Goal: Task Accomplishment & Management: Use online tool/utility

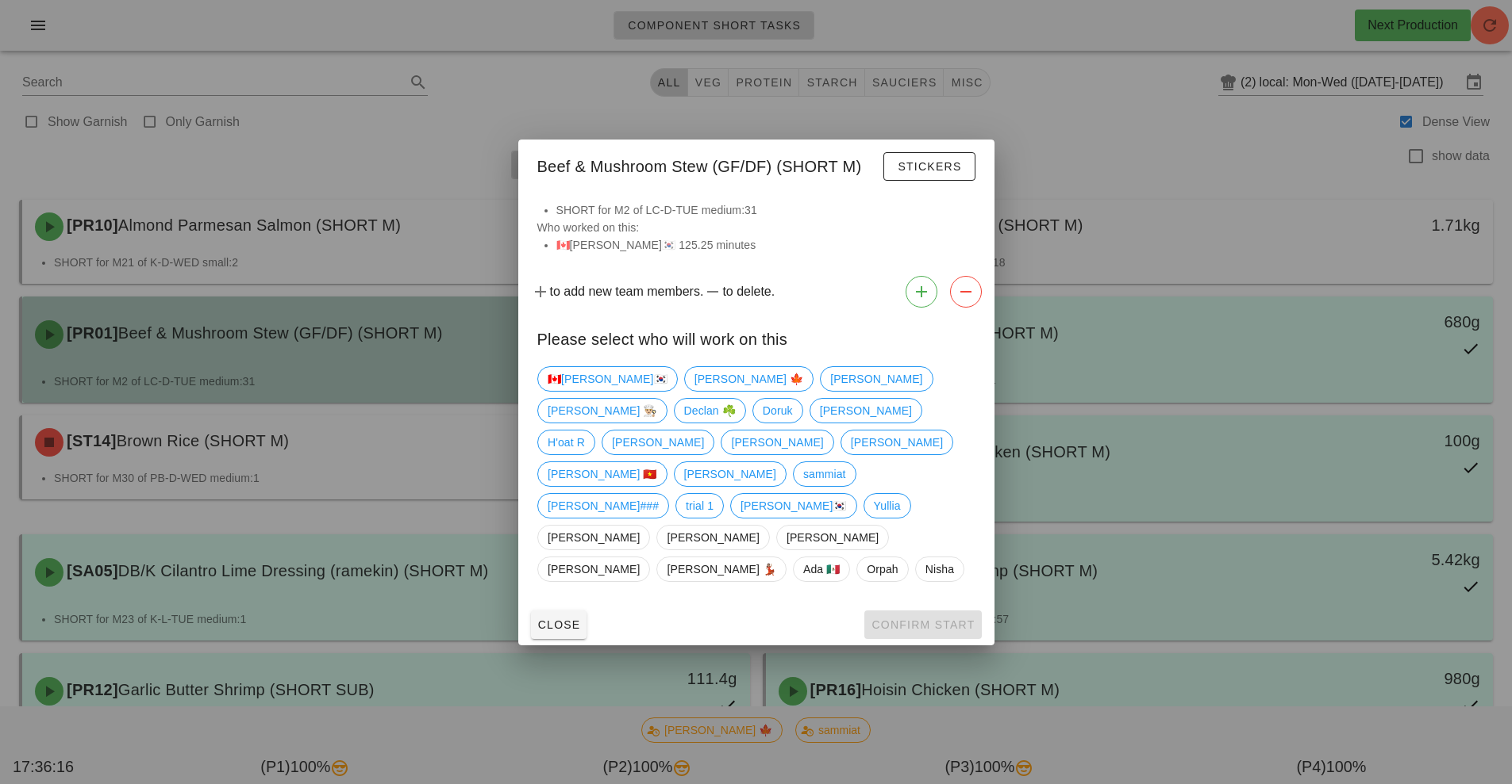
click at [535, 374] on div at bounding box center [756, 392] width 1512 height 784
click at [548, 368] on div "[PR01] Beef & Mushroom Stew (GF/DF) (SHORT M) 8.06kg" at bounding box center [385, 334] width 721 height 70
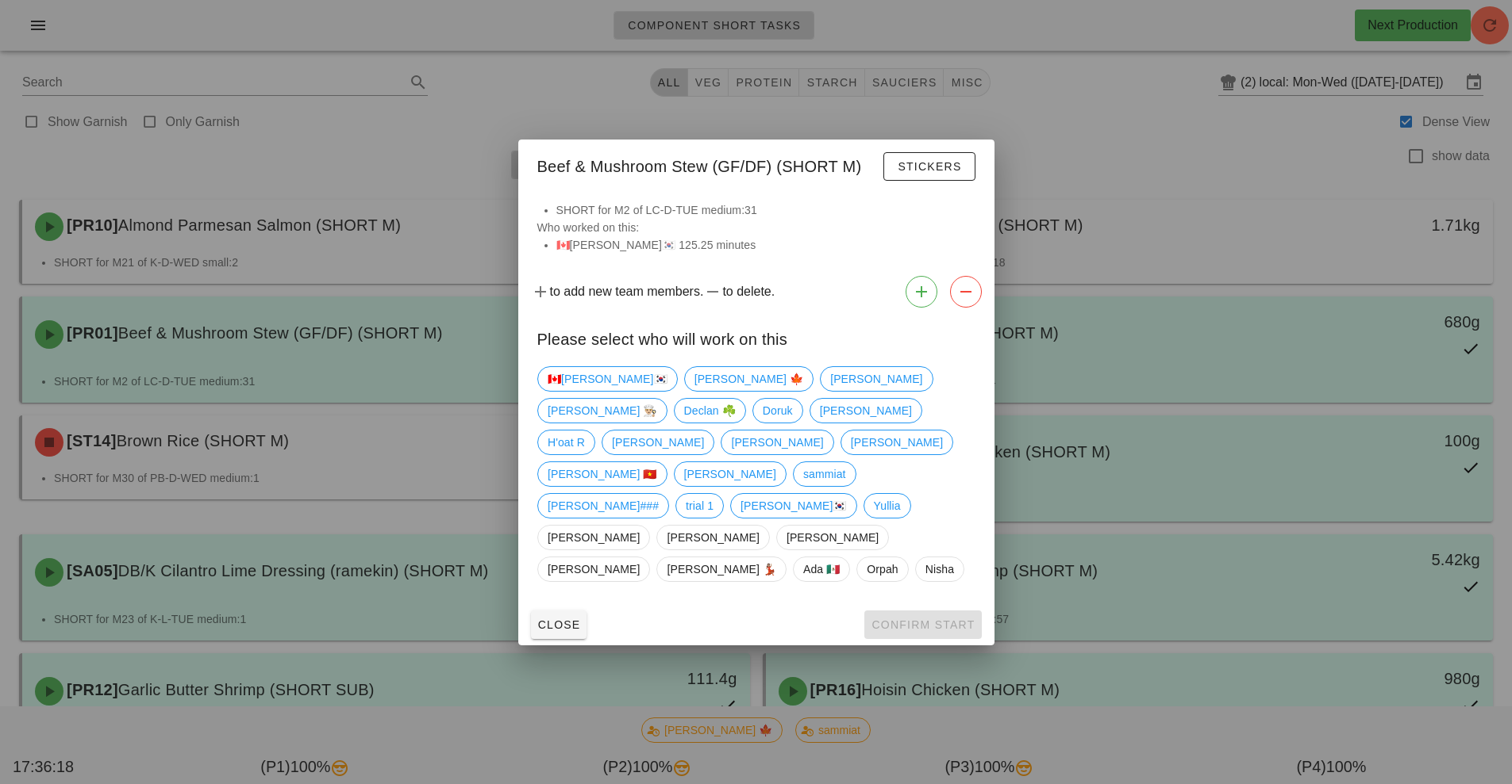
click at [402, 472] on div at bounding box center [756, 392] width 1512 height 784
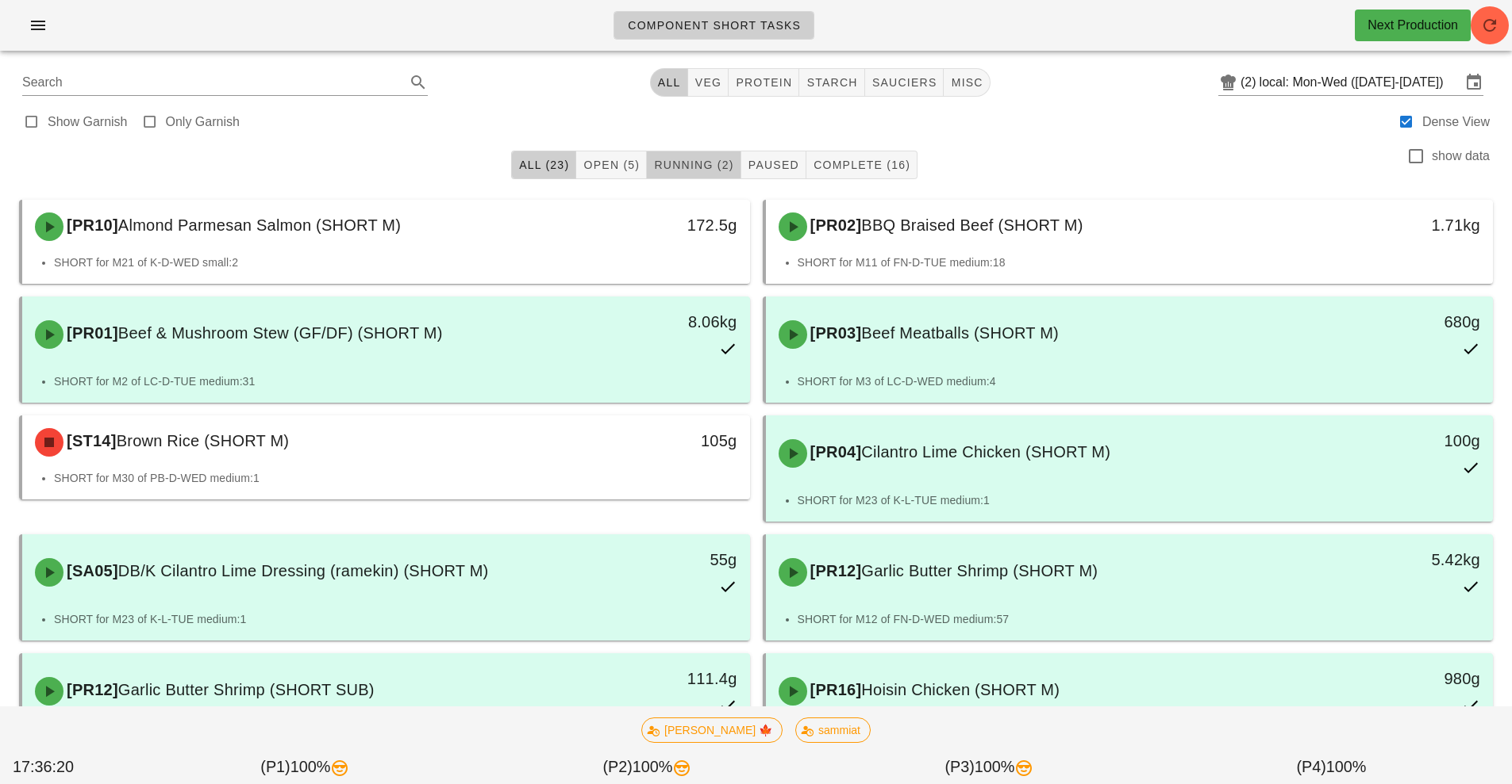
click at [698, 166] on span "Running (2)" at bounding box center [692, 164] width 80 height 12
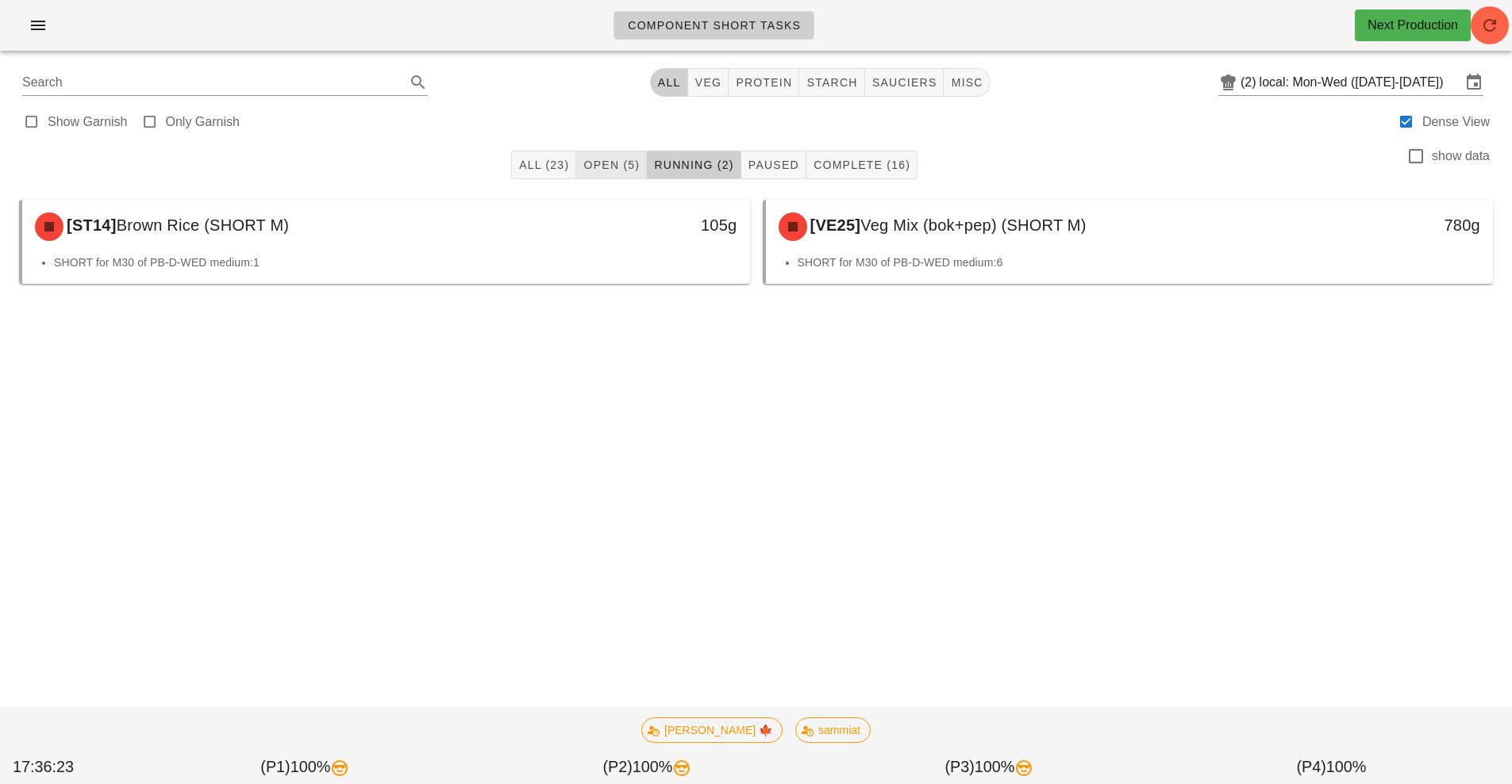
click at [615, 162] on span "Open (5)" at bounding box center [610, 164] width 57 height 12
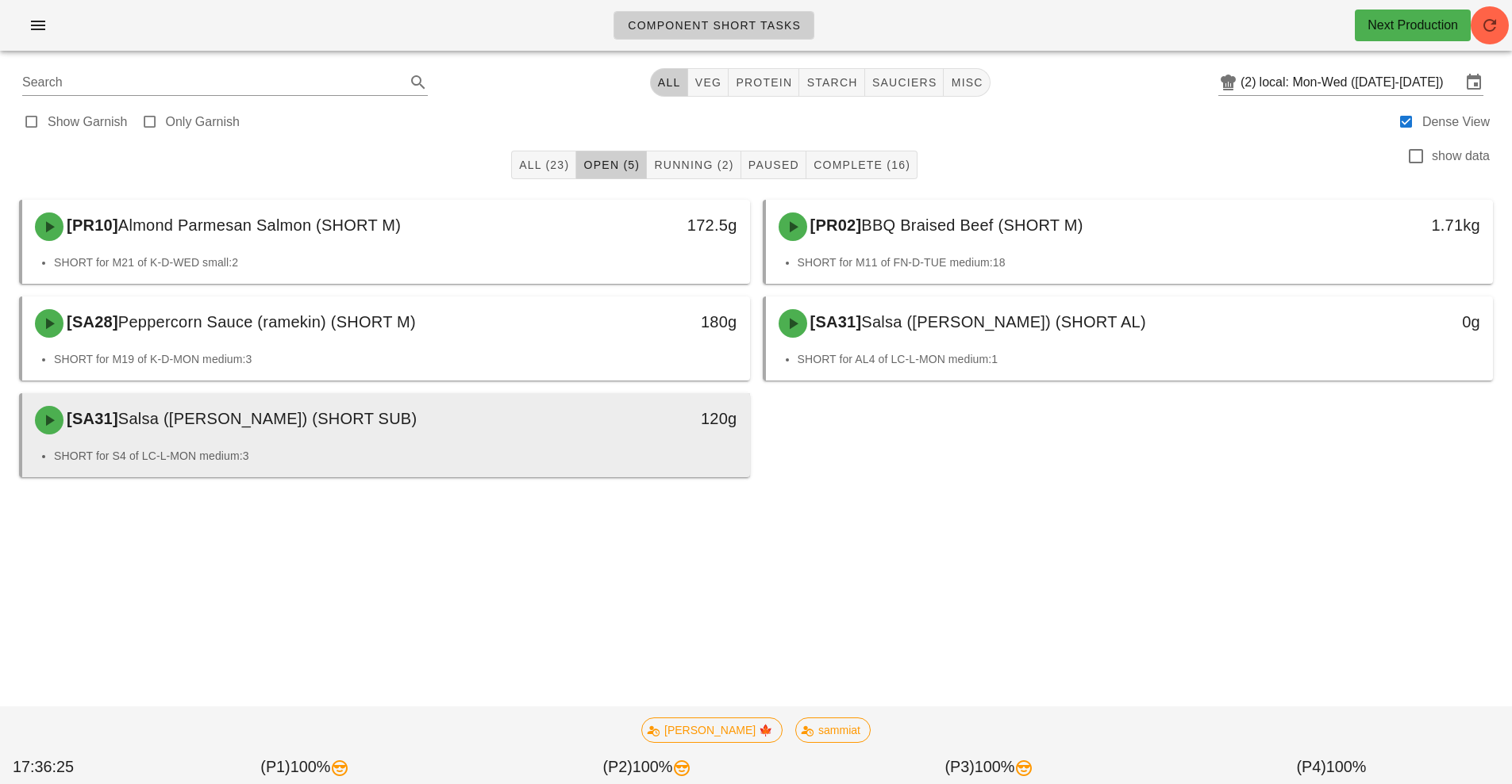
click at [484, 424] on div "[SA31] Salsa (ramekin) (SHORT SUB)" at bounding box center [295, 421] width 540 height 48
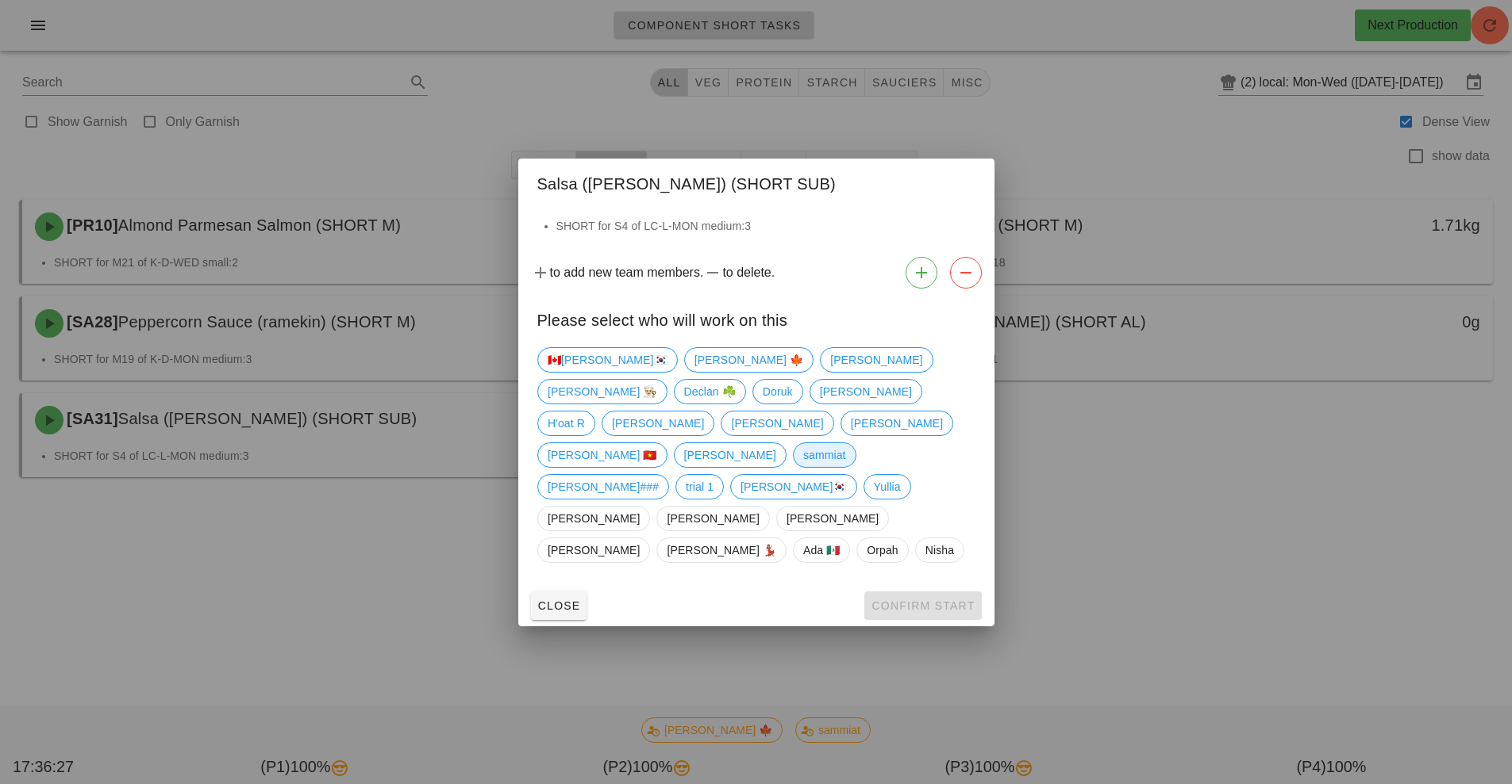
click at [792, 447] on span "sammiat" at bounding box center [824, 455] width 63 height 25
click at [930, 600] on span "Confirm Start" at bounding box center [923, 605] width 104 height 12
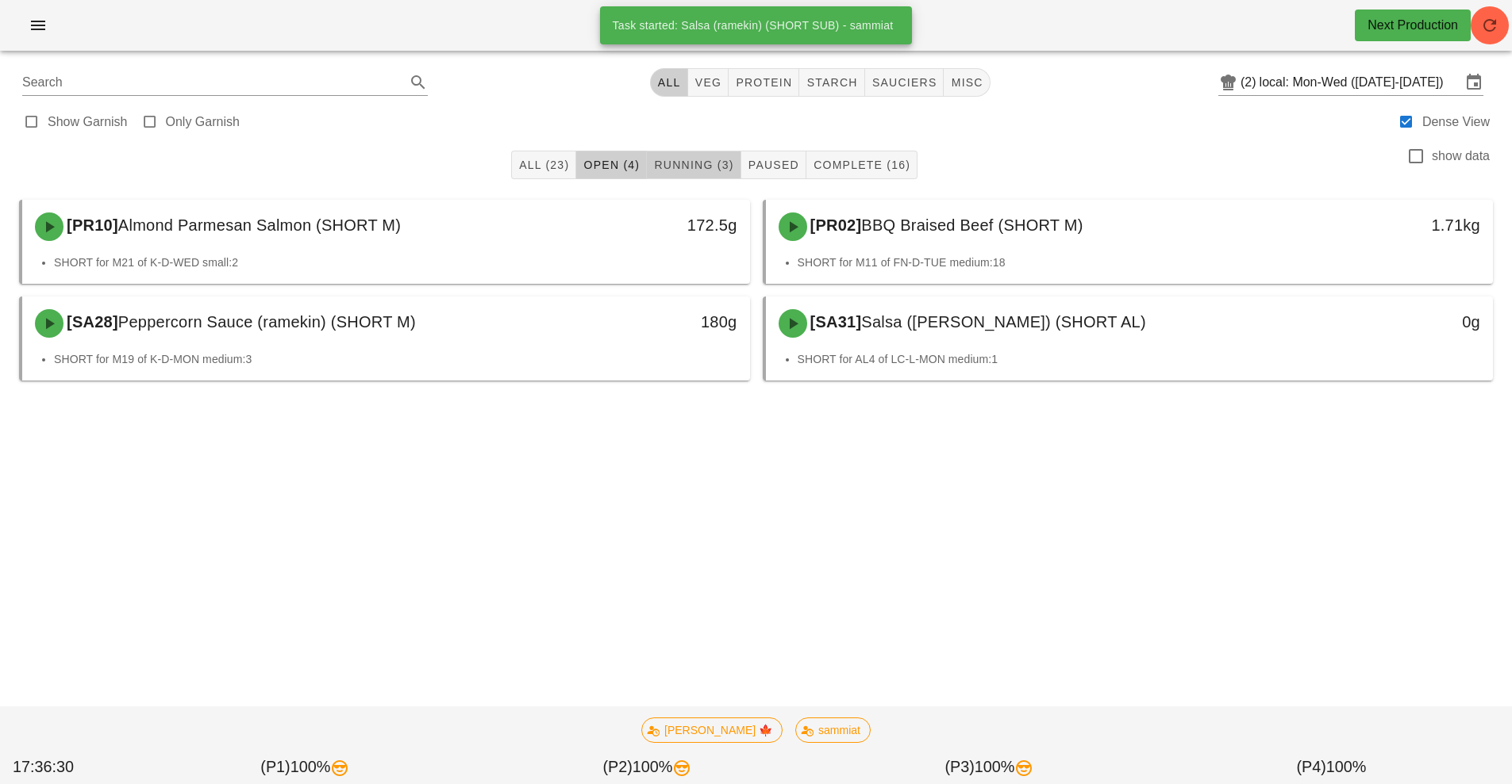
click at [697, 178] on button "Running (3)" at bounding box center [693, 165] width 93 height 29
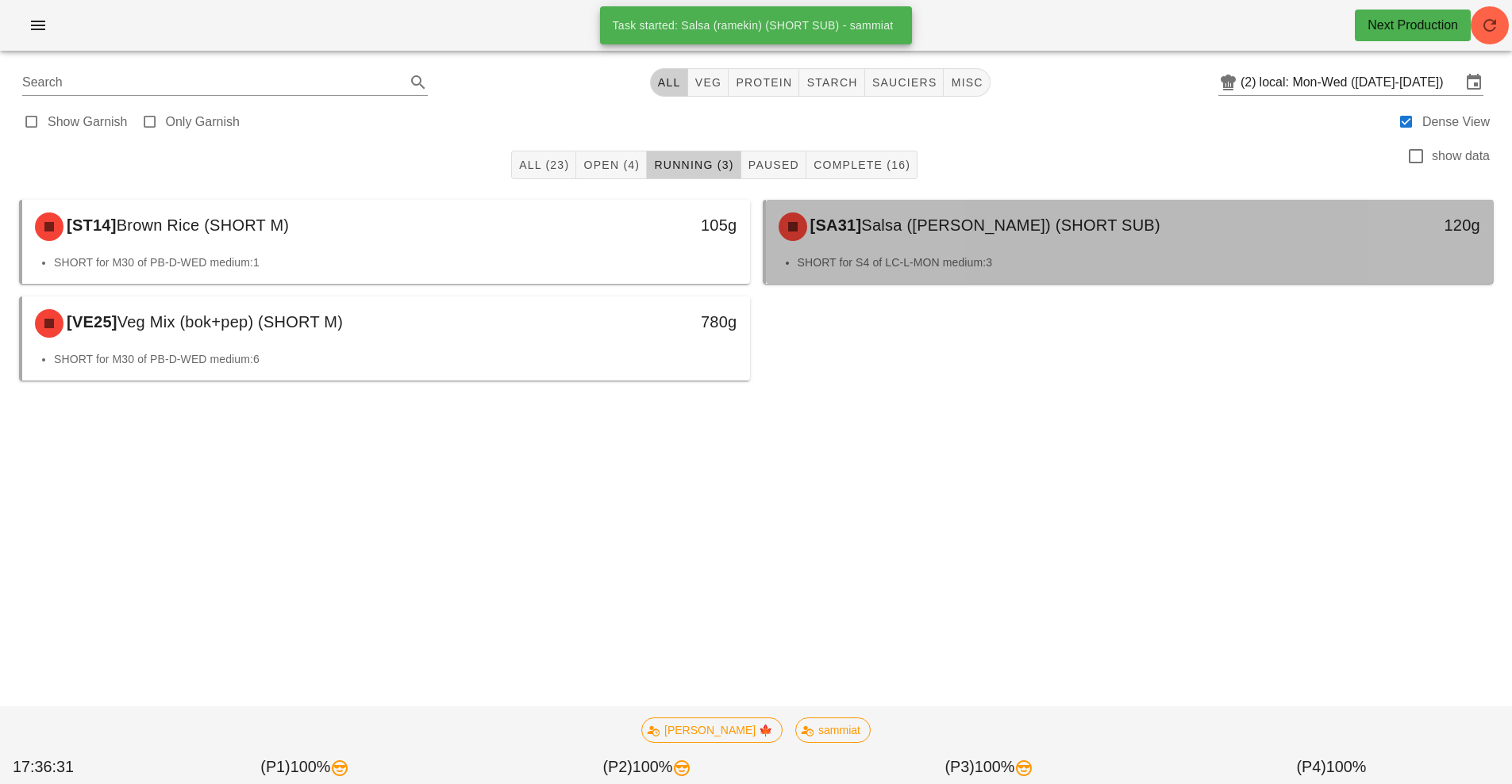
click at [957, 237] on div "[SA31] Salsa (ramekin) (SHORT SUB)" at bounding box center [1039, 227] width 540 height 48
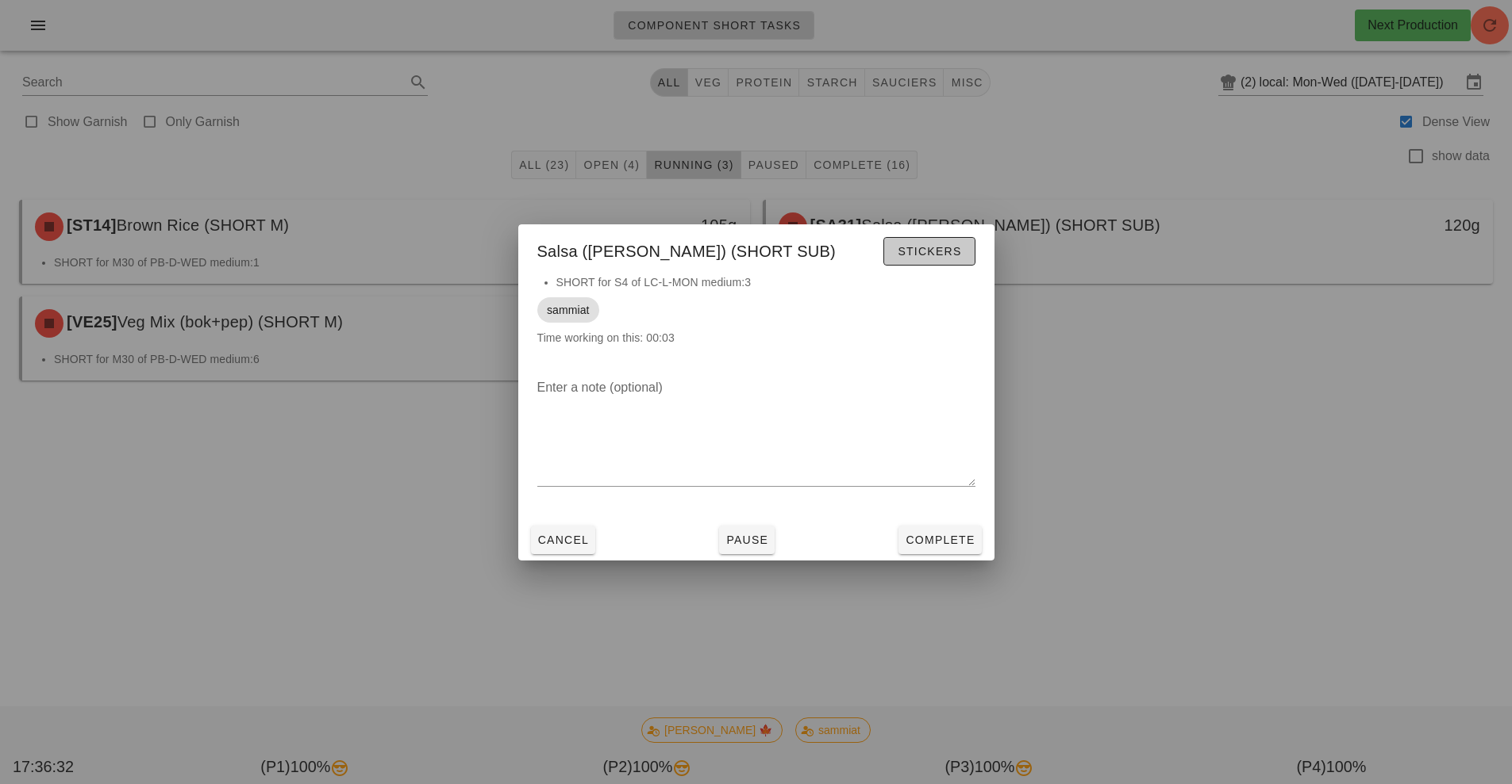
click at [933, 253] on span "Stickers" at bounding box center [929, 251] width 64 height 12
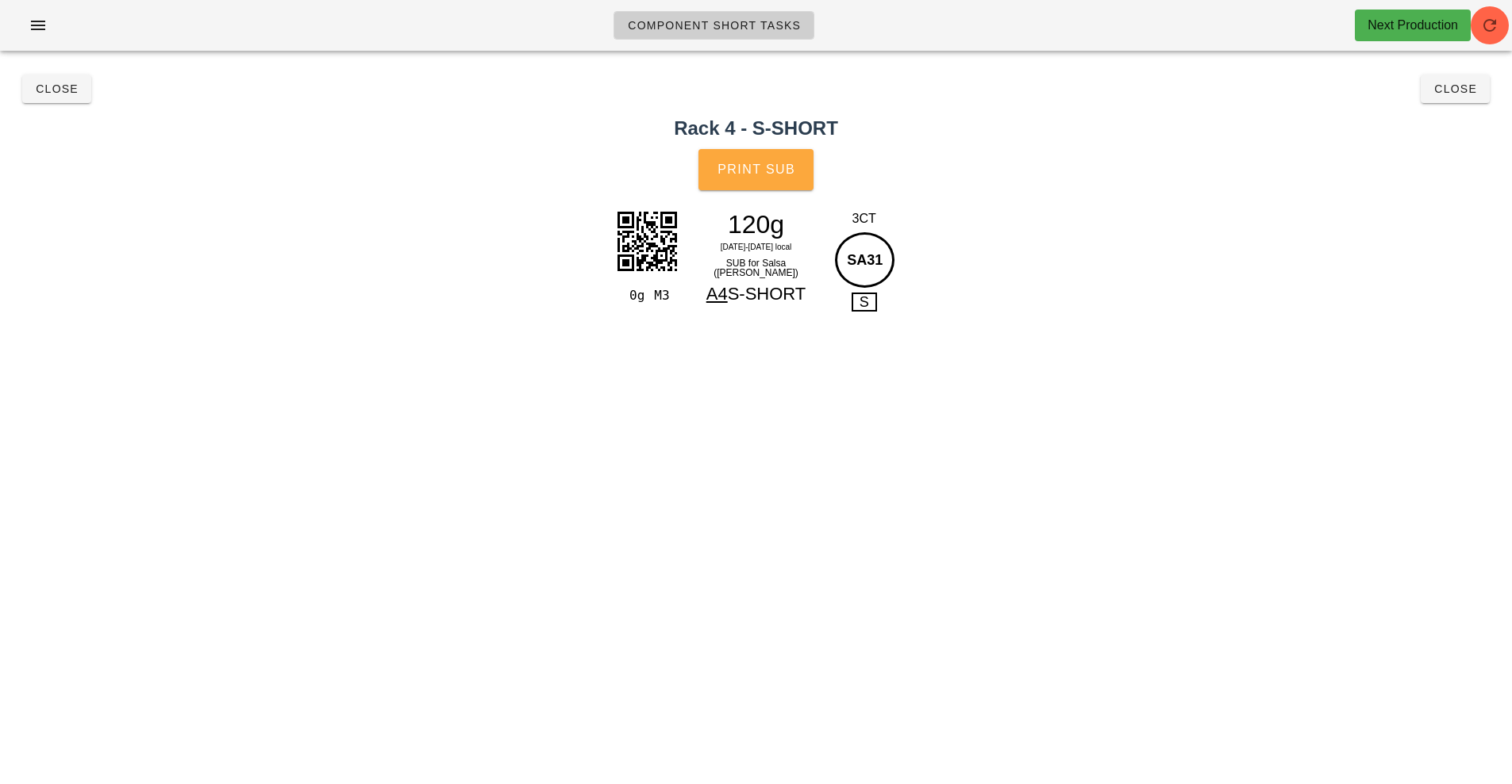
click at [755, 162] on span "Print Sub" at bounding box center [756, 169] width 79 height 14
